Goal: Information Seeking & Learning: Learn about a topic

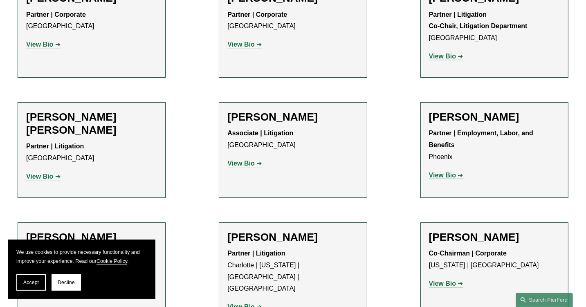
scroll to position [7688, 0]
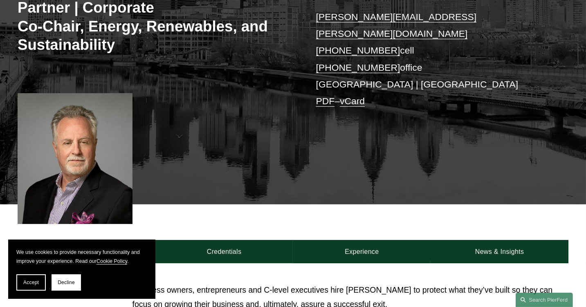
scroll to position [123, 0]
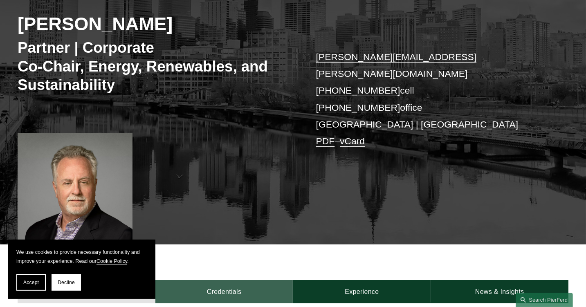
click at [225, 280] on link "Credentials" at bounding box center [224, 292] width 138 height 24
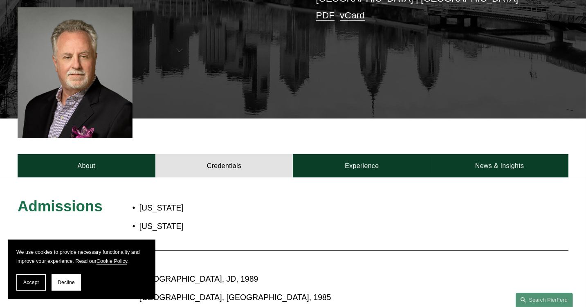
scroll to position [204, 0]
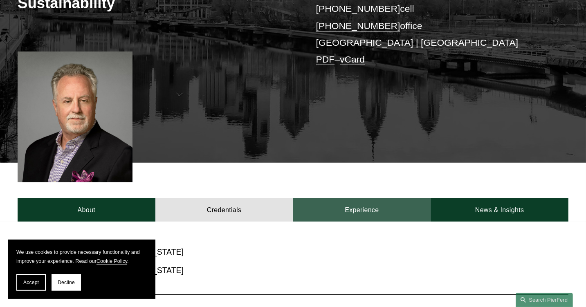
click at [364, 198] on link "Experience" at bounding box center [362, 210] width 138 height 24
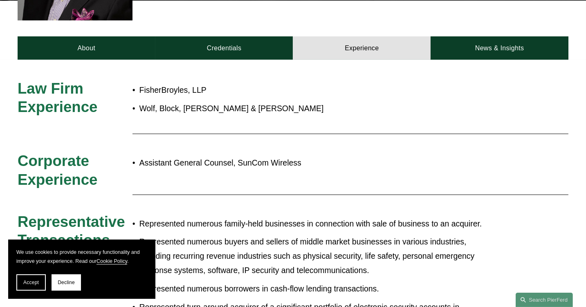
scroll to position [368, 0]
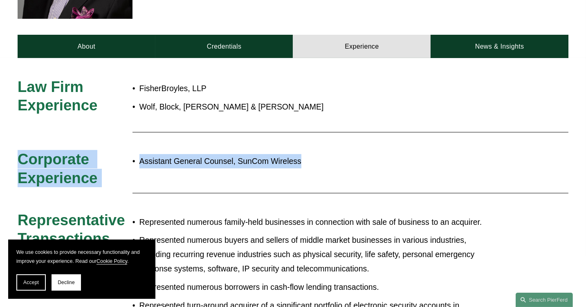
drag, startPoint x: 16, startPoint y: 144, endPoint x: 320, endPoint y: 148, distance: 304.3
copy div "Corporate Experience Assistant General Counsel, SunCom Wireless"
